Goal: Find specific page/section: Find specific page/section

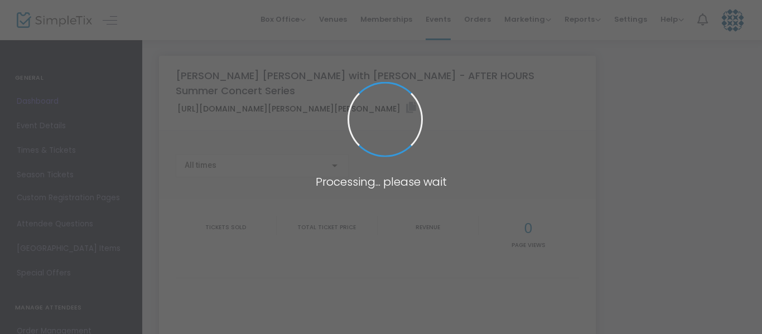
type input "https://www.simpletix.com/e/jackson-grimm-with-madeline-dierauf-after-tickets-2…"
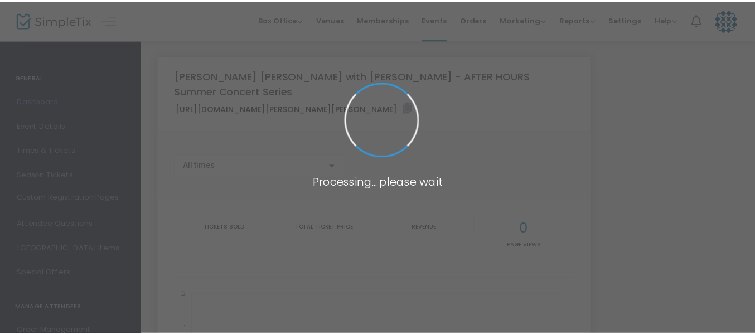
scroll to position [57, 0]
